Goal: Information Seeking & Learning: Learn about a topic

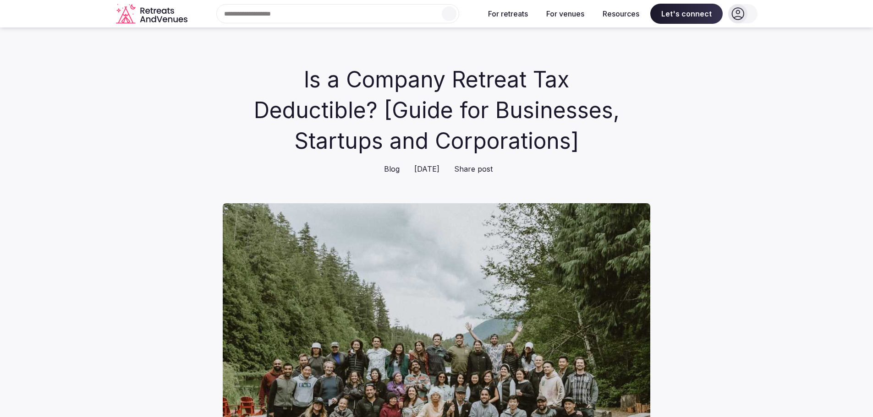
scroll to position [656, 0]
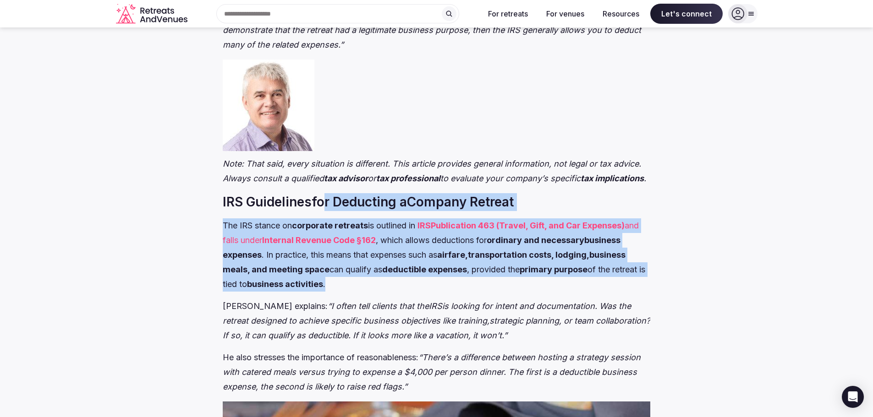
drag, startPoint x: 322, startPoint y: 214, endPoint x: 366, endPoint y: 296, distance: 93.5
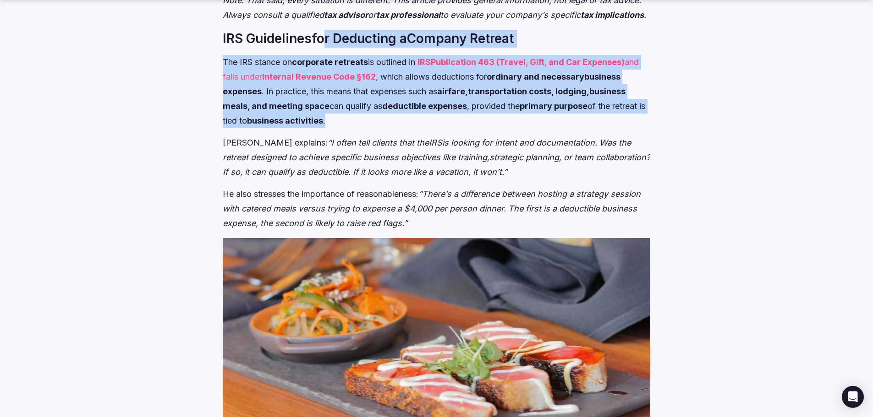
scroll to position [839, 0]
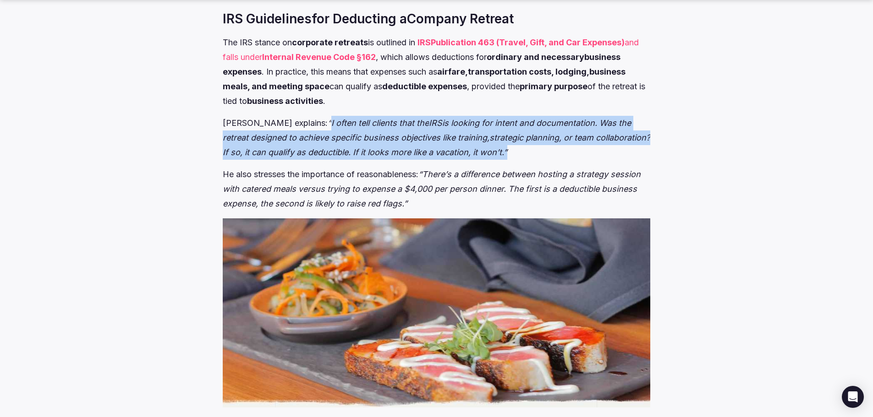
drag, startPoint x: 296, startPoint y: 136, endPoint x: 554, endPoint y: 163, distance: 259.4
click at [554, 160] on p "[PERSON_NAME] explains: “I often tell clients that the IRS is looking for inten…" at bounding box center [437, 138] width 428 height 44
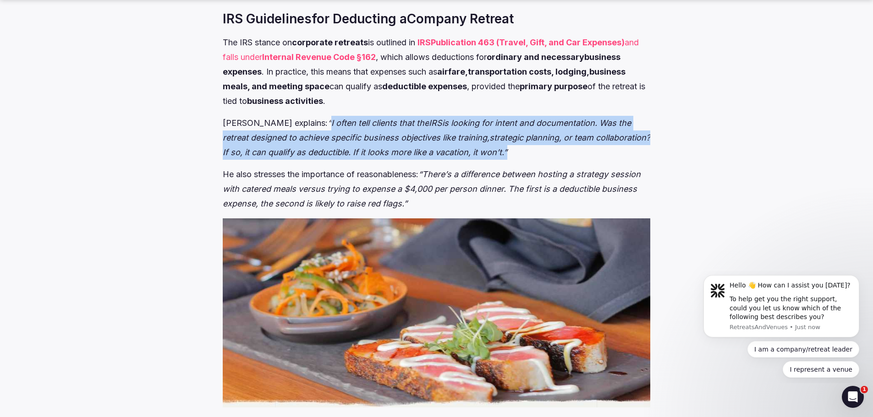
scroll to position [0, 0]
click at [368, 143] on em "is looking for intent and documentation. Was the retreat designed to achieve sp…" at bounding box center [427, 130] width 408 height 24
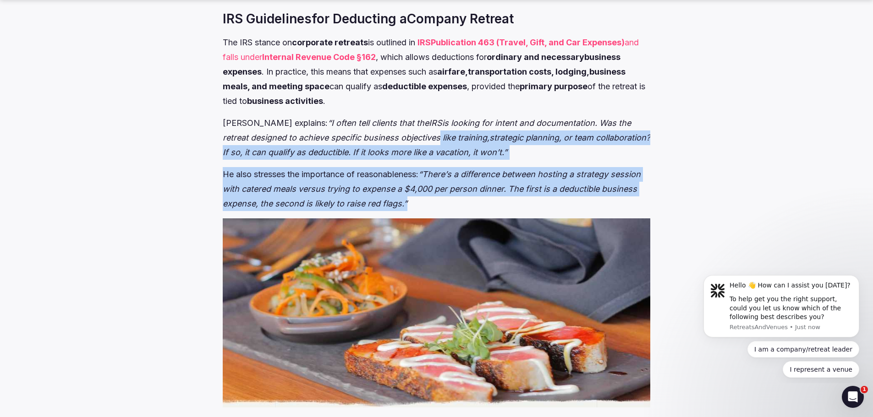
drag, startPoint x: 467, startPoint y: 155, endPoint x: 567, endPoint y: 217, distance: 117.3
click at [547, 192] on em "“There’s a difference between hosting a strategy session with catered meals ver…" at bounding box center [432, 189] width 418 height 39
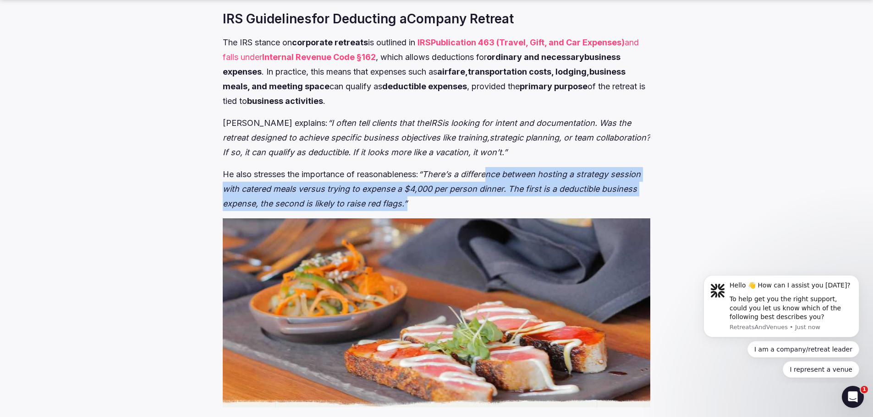
drag, startPoint x: 495, startPoint y: 182, endPoint x: 486, endPoint y: 214, distance: 33.4
click at [486, 211] on p "He also stresses the importance of reasonableness: “There’s a difference betwee…" at bounding box center [437, 189] width 428 height 44
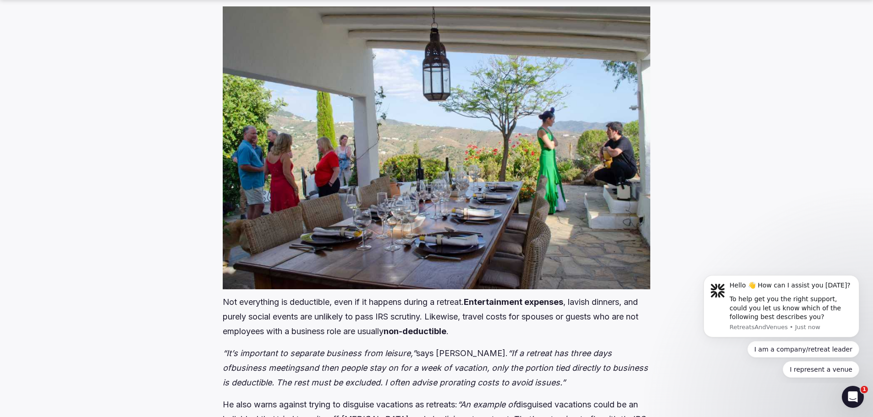
scroll to position [1939, 0]
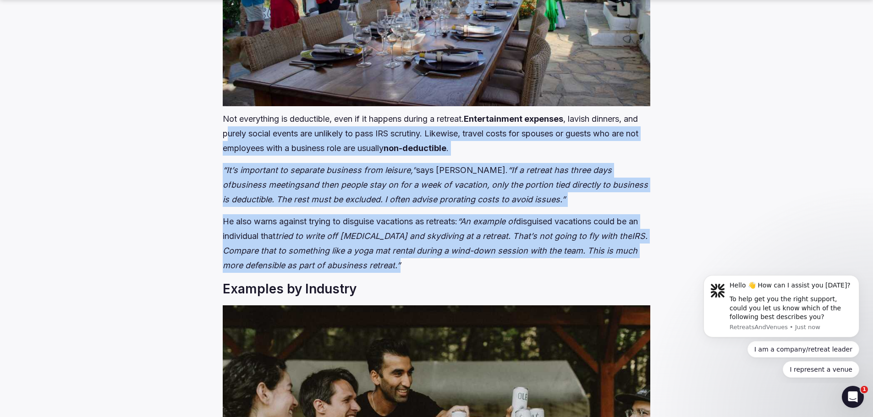
drag, startPoint x: 227, startPoint y: 148, endPoint x: 564, endPoint y: 275, distance: 359.9
click at [564, 275] on div "Company retreats have become a cornerstone of modern business culture. Whether …" at bounding box center [437, 173] width 428 height 3204
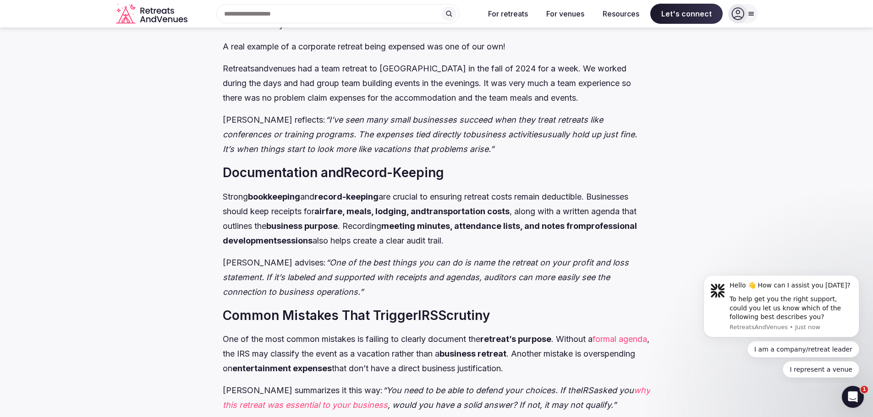
scroll to position [2626, 0]
